Goal: Task Accomplishment & Management: Manage account settings

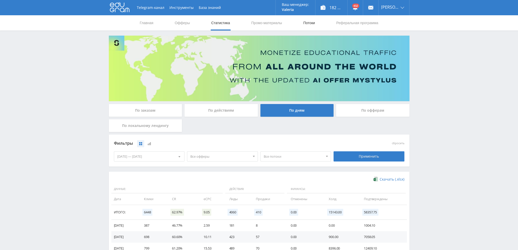
click at [306, 23] on link "Потоки" at bounding box center [308, 22] width 13 height 15
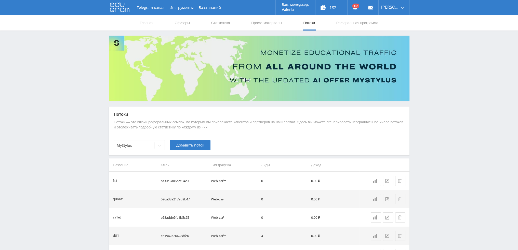
click at [165, 146] on div "MyStylus Добавить поток" at bounding box center [259, 145] width 300 height 21
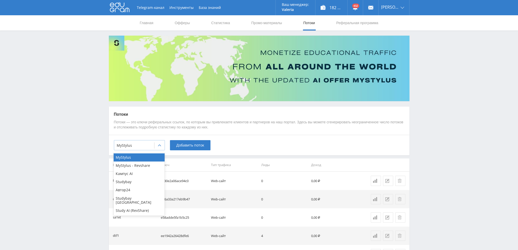
click at [153, 143] on div "MyStylus" at bounding box center [134, 145] width 40 height 7
click at [136, 207] on div "Study AI (RevShare)" at bounding box center [139, 211] width 51 height 8
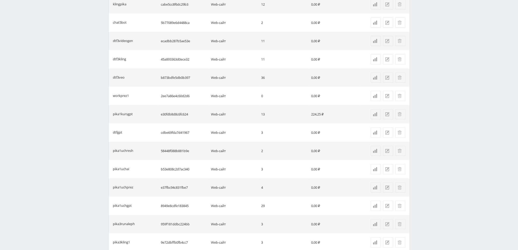
scroll to position [329, 0]
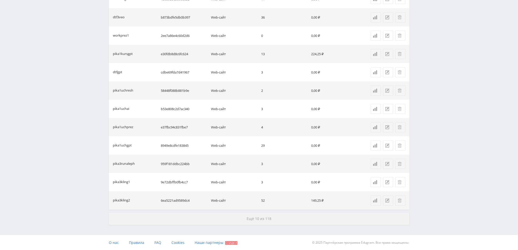
click at [256, 217] on span "Ещё 10 из 118" at bounding box center [258, 218] width 25 height 5
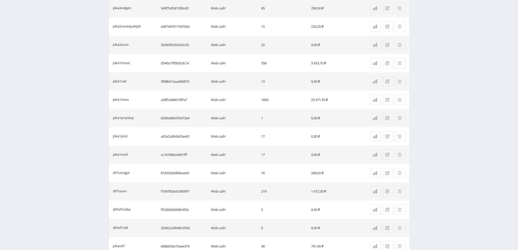
scroll to position [695, 0]
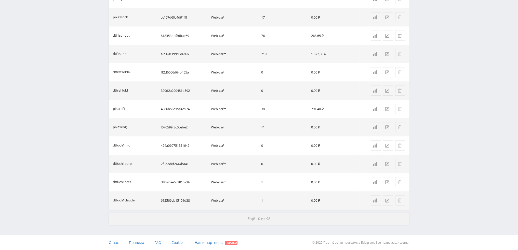
click at [235, 217] on button "Ещё 10 из 98" at bounding box center [259, 219] width 300 height 12
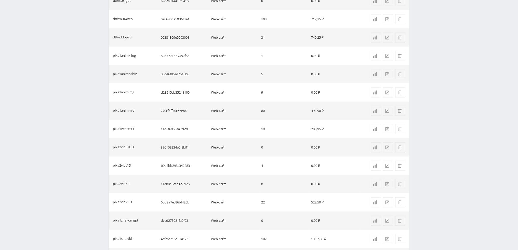
scroll to position [1062, 0]
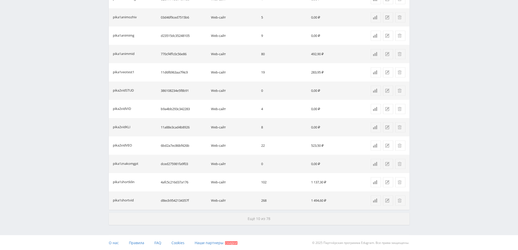
click at [239, 219] on button "Ещё 10 из 78" at bounding box center [259, 219] width 300 height 12
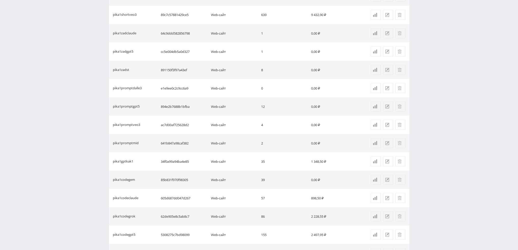
scroll to position [1428, 0]
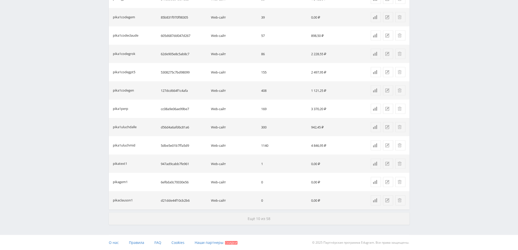
click at [241, 217] on button "Ещё 10 из 58" at bounding box center [259, 219] width 300 height 12
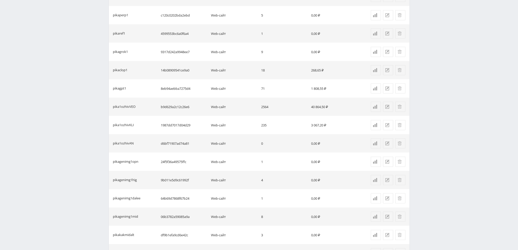
scroll to position [1795, 0]
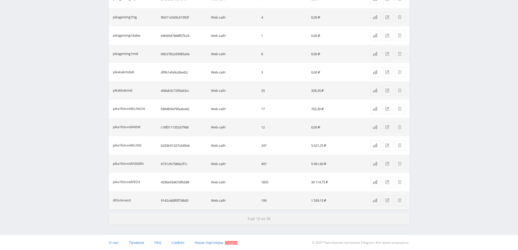
click at [244, 216] on button "Ещё 10 из 38" at bounding box center [259, 219] width 300 height 12
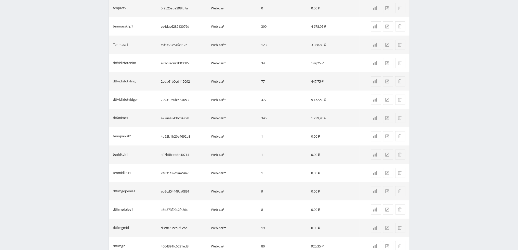
scroll to position [2162, 0]
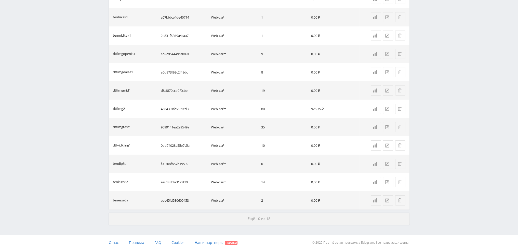
click at [239, 217] on button "Ещё 10 из 18" at bounding box center [259, 219] width 300 height 12
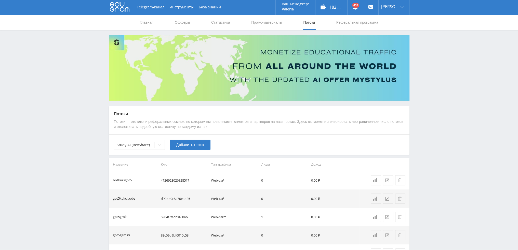
scroll to position [0, 0]
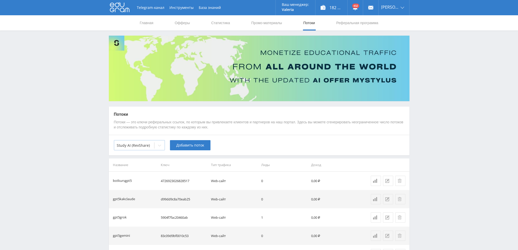
click at [158, 147] on icon at bounding box center [159, 146] width 4 height 4
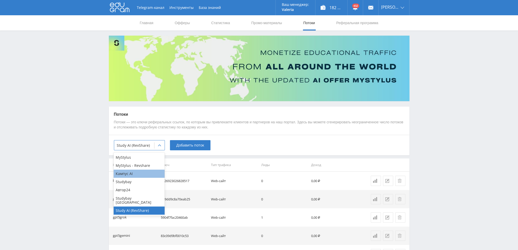
click at [133, 176] on div "Кампус AI" at bounding box center [139, 174] width 51 height 8
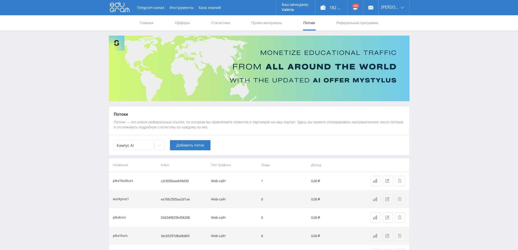
drag, startPoint x: 179, startPoint y: 146, endPoint x: 281, endPoint y: 132, distance: 103.0
click at [281, 132] on div "Потоки Потоки — это ключи реферальных ссылок, по которым вы привлекаете клиенто…" at bounding box center [259, 131] width 300 height 49
click at [281, 132] on div "Потоки Потоки — это ключи реферальных ссылок, по которым вы привлекаете клиенто…" at bounding box center [259, 121] width 300 height 29
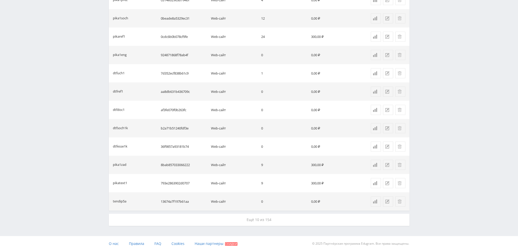
scroll to position [329, 0]
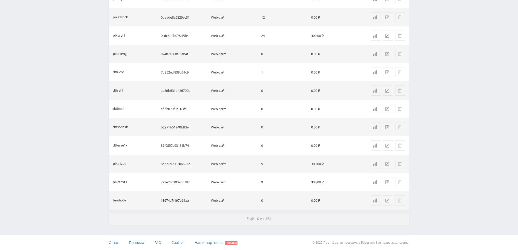
click at [258, 217] on span "Ещё 10 из 154" at bounding box center [258, 218] width 25 height 5
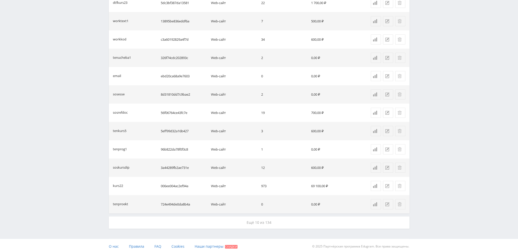
scroll to position [695, 0]
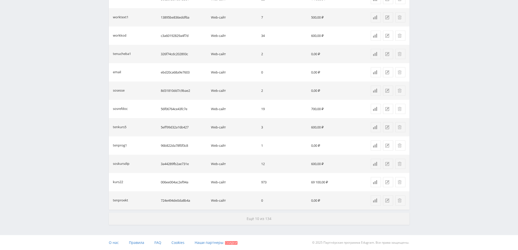
click at [264, 216] on span "Ещё 10 из 134" at bounding box center [258, 218] width 25 height 5
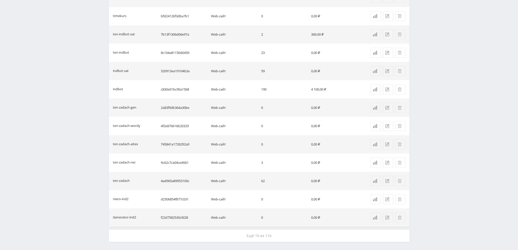
scroll to position [1062, 0]
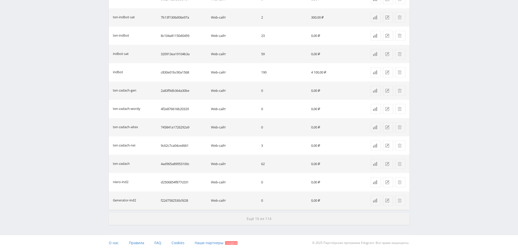
click at [273, 213] on button "Ещё 10 из 114" at bounding box center [259, 219] width 300 height 12
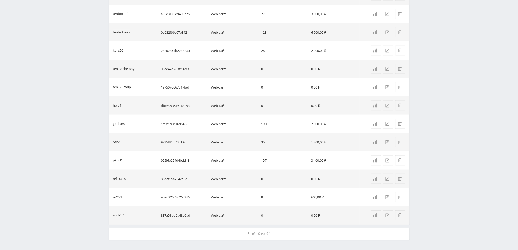
scroll to position [1418, 0]
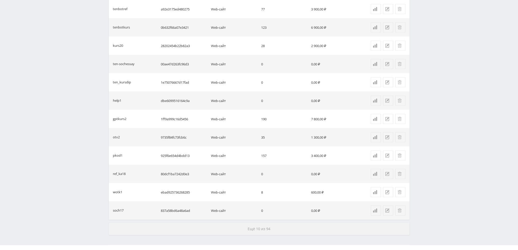
click at [268, 228] on span "Ещё 10 из 94" at bounding box center [258, 229] width 23 height 5
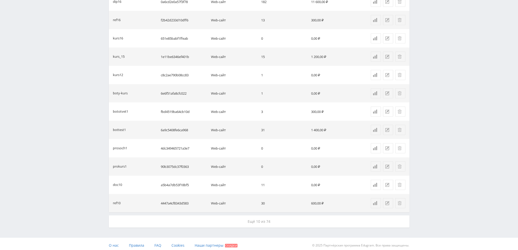
scroll to position [1795, 0]
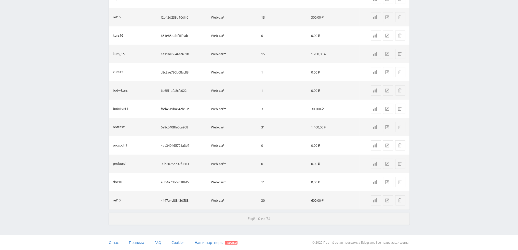
click at [273, 220] on button "Ещё 10 из 74" at bounding box center [259, 219] width 300 height 12
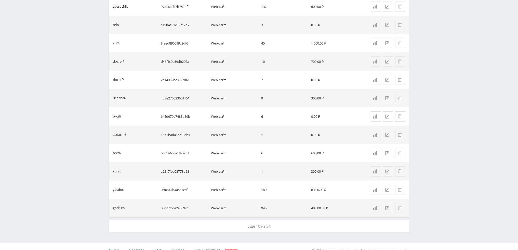
scroll to position [2162, 0]
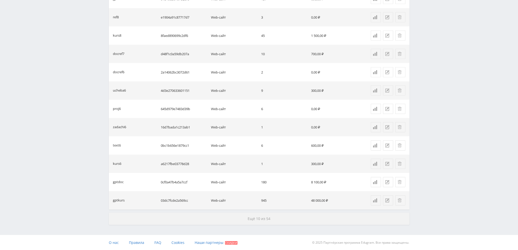
click at [272, 219] on button "Ещё 10 из 54" at bounding box center [259, 219] width 300 height 12
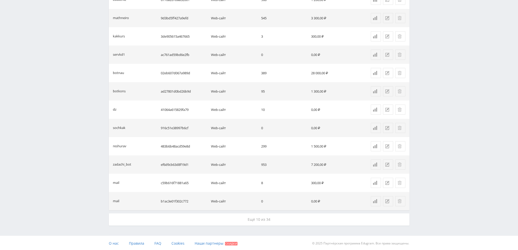
scroll to position [2528, 0]
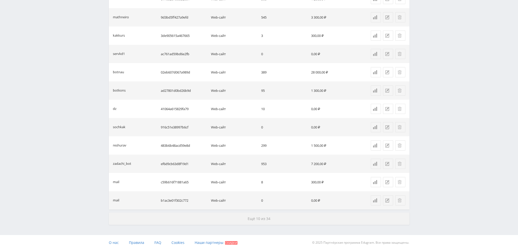
click at [272, 217] on button "Ещё 10 из 34" at bounding box center [259, 219] width 300 height 12
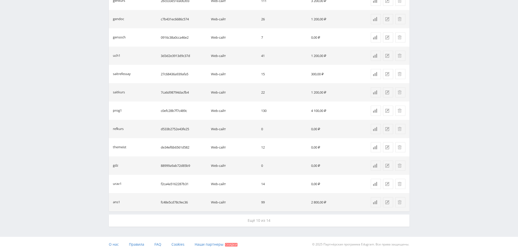
scroll to position [2895, 0]
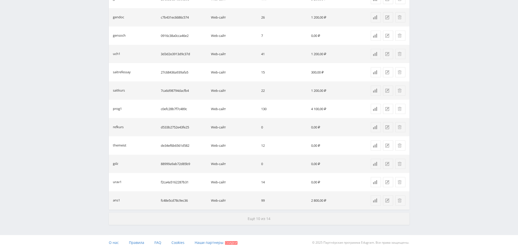
click at [273, 218] on button "Ещё 10 из 14" at bounding box center [259, 219] width 300 height 12
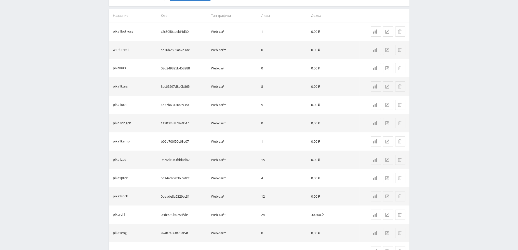
scroll to position [0, 0]
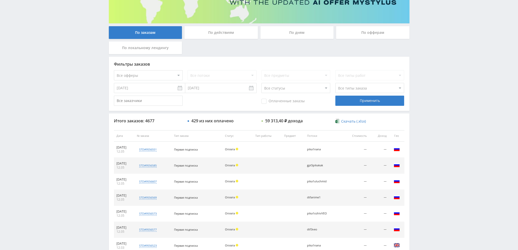
scroll to position [76, 0]
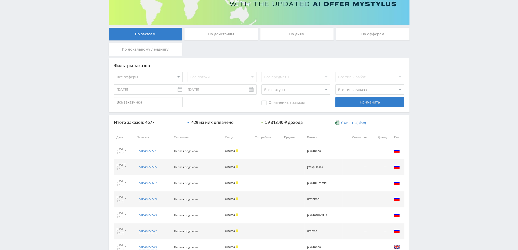
click at [281, 88] on select "Все статусы В аукционе В работе На гарантии Завершен Возврат Черновик" at bounding box center [295, 90] width 69 height 10
click at [279, 93] on select "Все статусы В аукционе В работе На гарантии Завершен Возврат Черновик" at bounding box center [295, 90] width 69 height 10
click at [303, 29] on div "По дням" at bounding box center [296, 34] width 73 height 13
click at [0, 0] on input "По дням" at bounding box center [0, 0] width 0 height 0
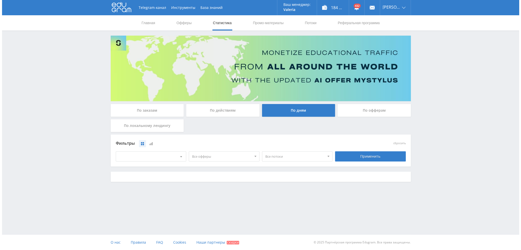
scroll to position [0, 0]
click at [291, 156] on span "Все потоки" at bounding box center [295, 157] width 60 height 10
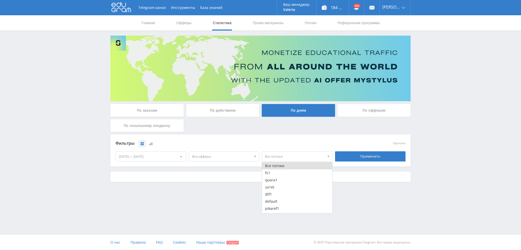
click at [236, 154] on span "Все офферы" at bounding box center [222, 157] width 60 height 10
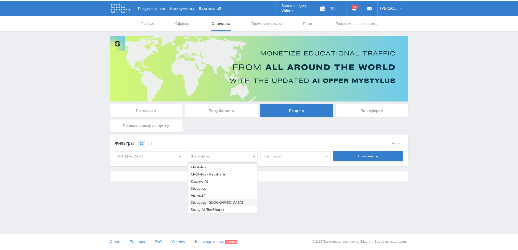
scroll to position [6, 0]
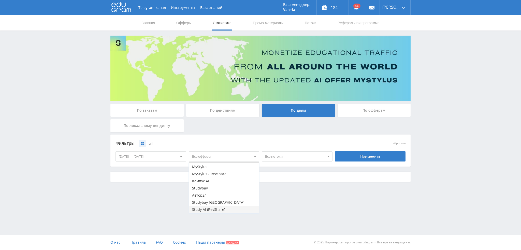
click at [212, 208] on button "Study AI (RevShare)" at bounding box center [224, 209] width 70 height 7
click at [369, 154] on div "Применить" at bounding box center [370, 156] width 71 height 10
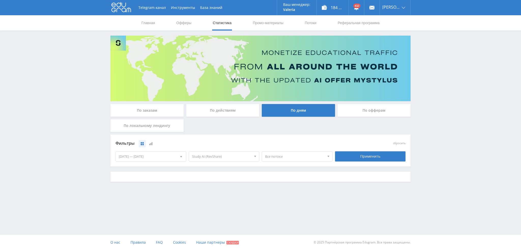
click at [301, 156] on span "Все потоки" at bounding box center [295, 157] width 60 height 10
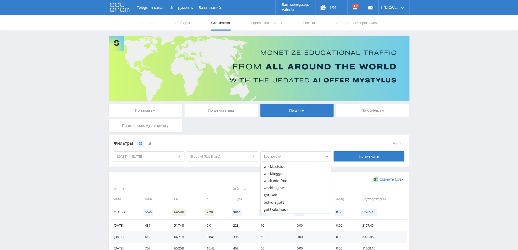
scroll to position [943, 0]
click at [294, 195] on button "dtf3veo" at bounding box center [295, 195] width 70 height 7
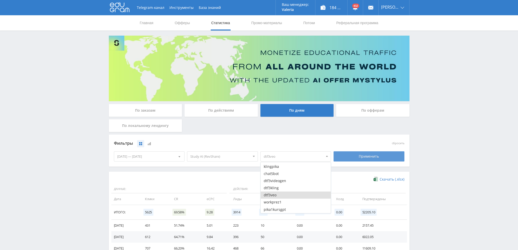
click at [362, 156] on div "Применить" at bounding box center [368, 156] width 71 height 10
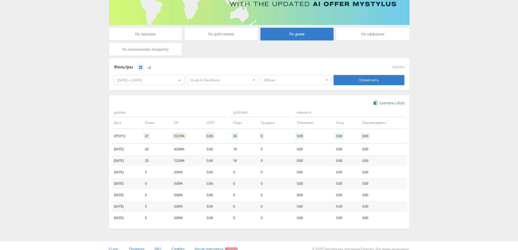
scroll to position [0, 0]
